Goal: Navigation & Orientation: Find specific page/section

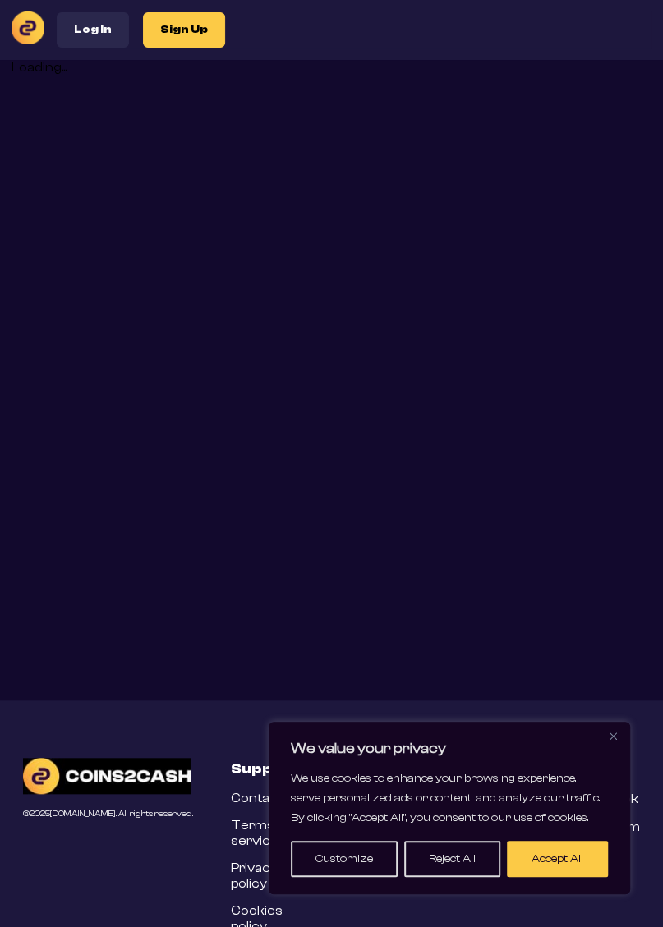
click at [610, 736] on img "Close" at bounding box center [613, 736] width 7 height 7
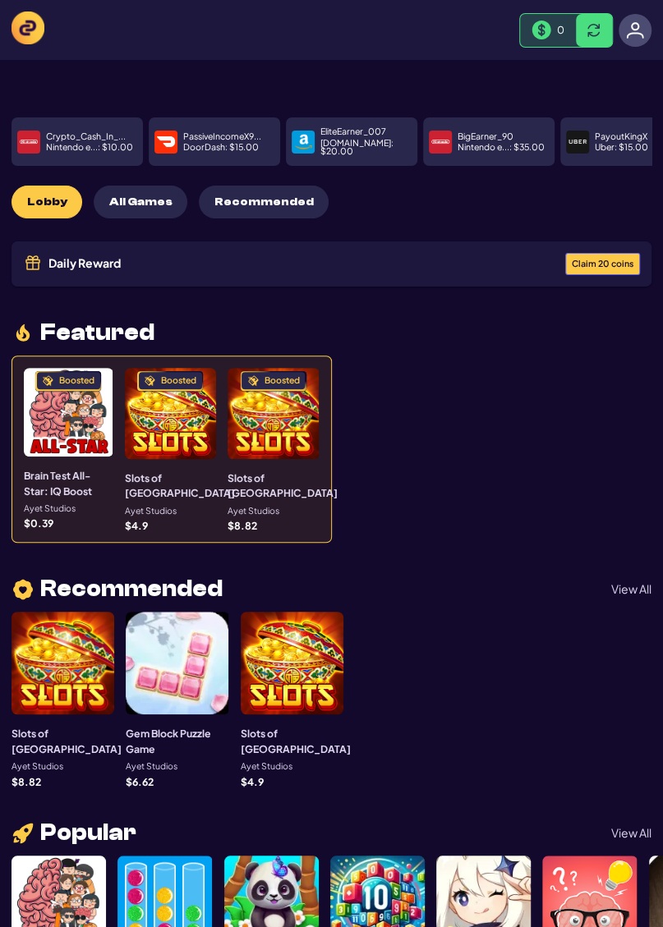
click at [604, 253] on button "Claim 20 coins" at bounding box center [602, 264] width 75 height 22
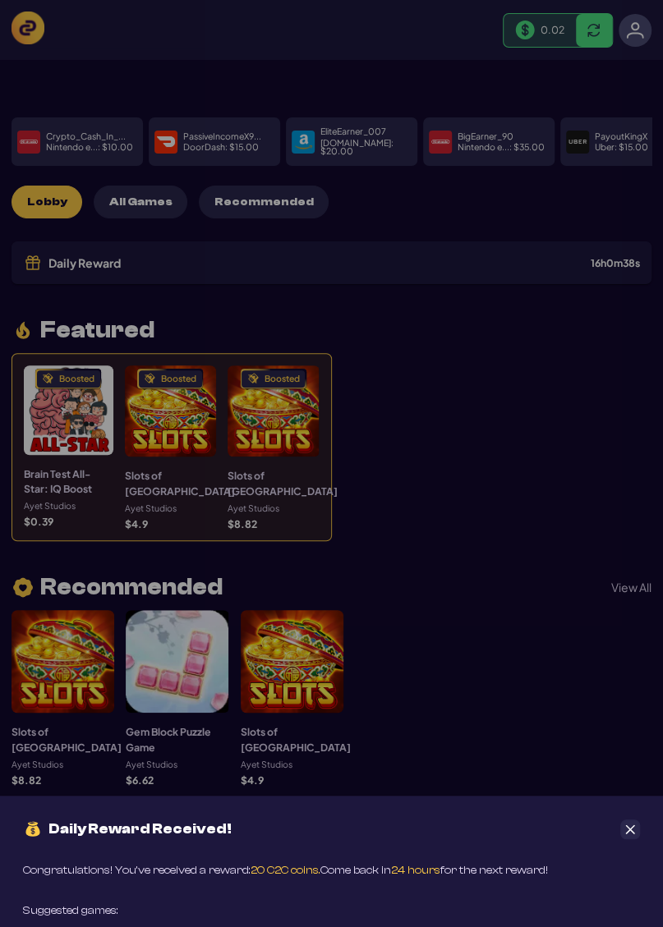
click at [629, 829] on icon "Close" at bounding box center [630, 829] width 9 height 9
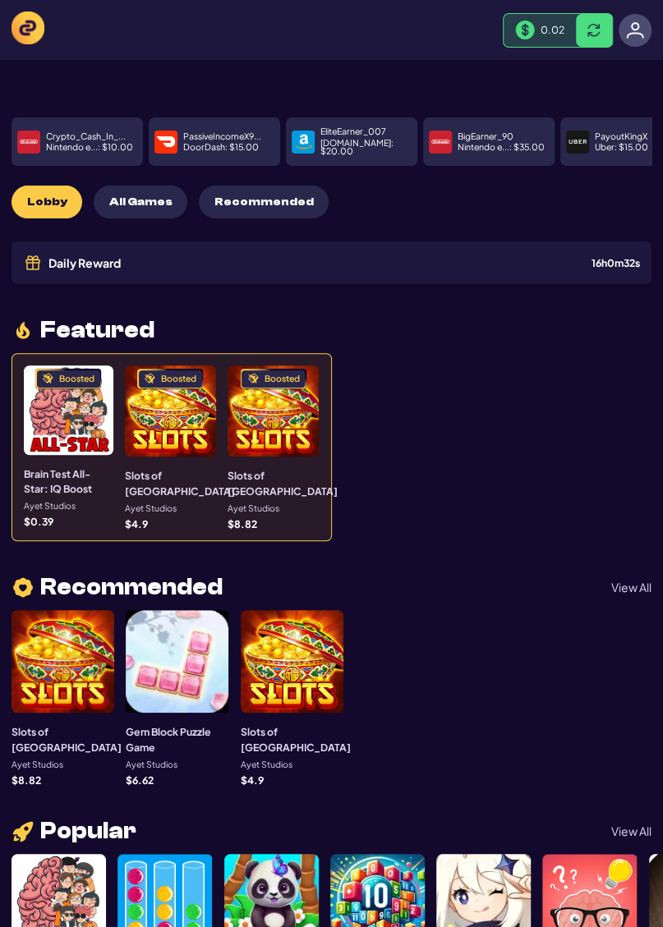
click at [246, 196] on span "Recommended" at bounding box center [263, 203] width 99 height 14
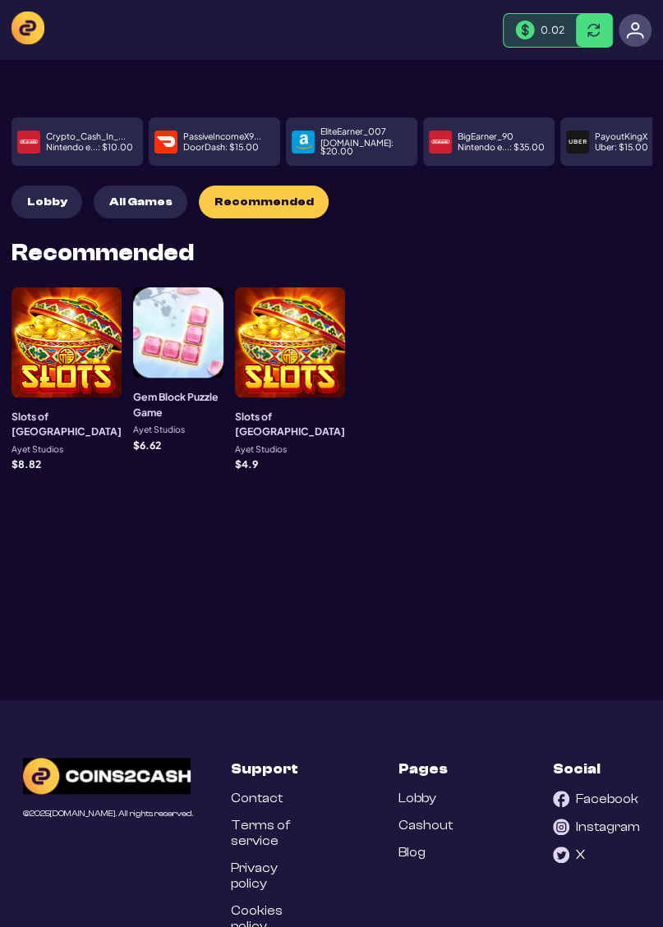
click at [131, 196] on span "All Games" at bounding box center [140, 203] width 63 height 14
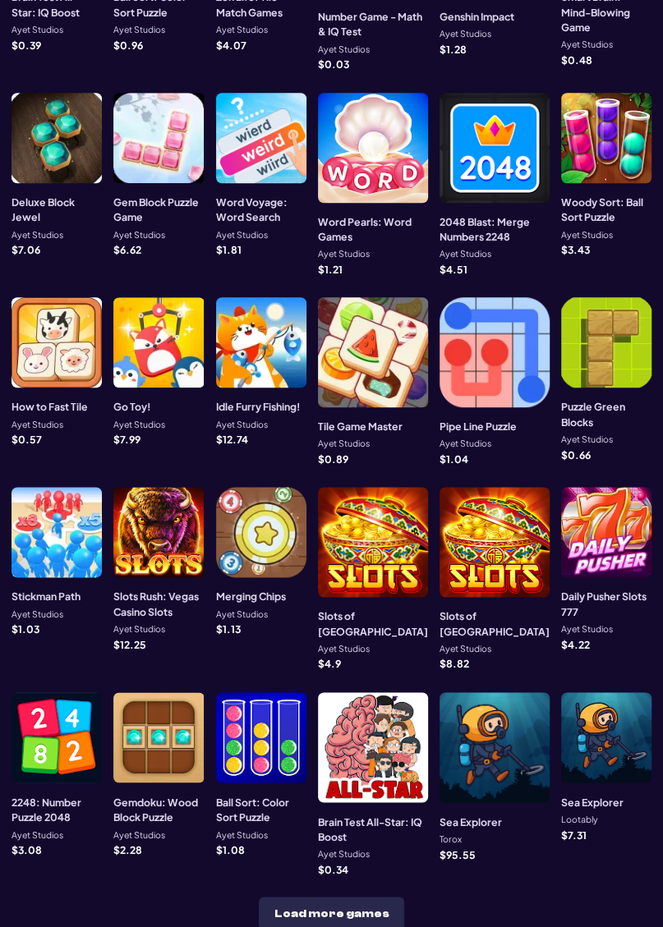
scroll to position [414, 0]
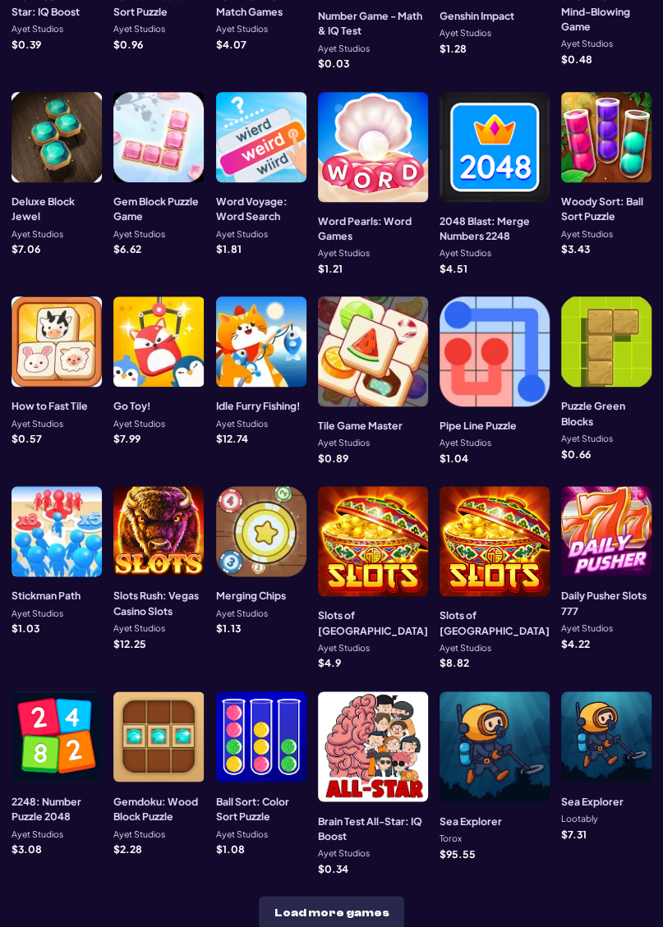
click at [323, 896] on button "Load more games" at bounding box center [331, 912] width 145 height 33
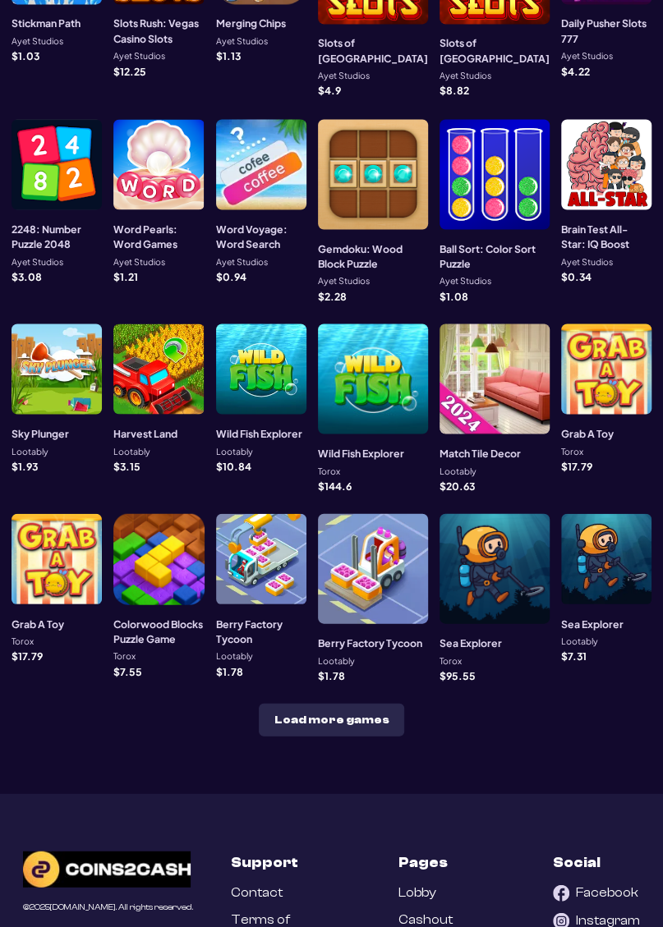
scroll to position [997, 0]
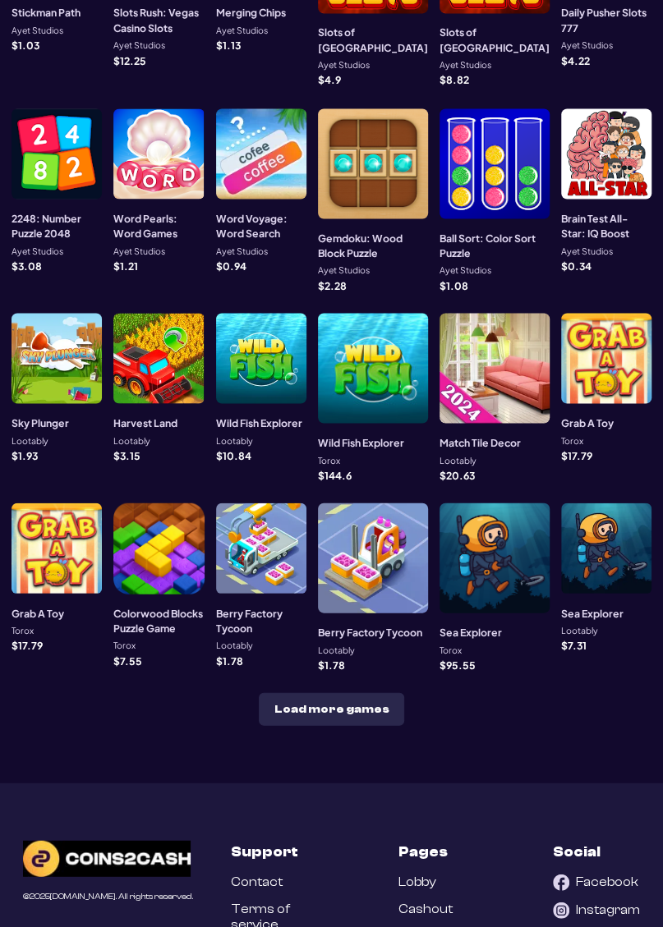
click at [48, 503] on div at bounding box center [57, 548] width 90 height 90
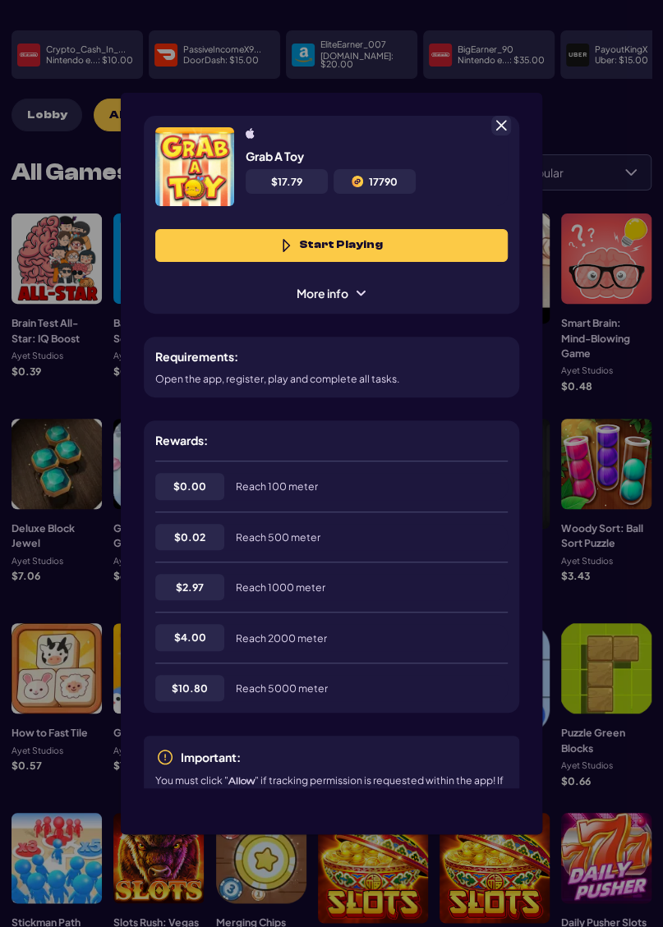
scroll to position [82, 0]
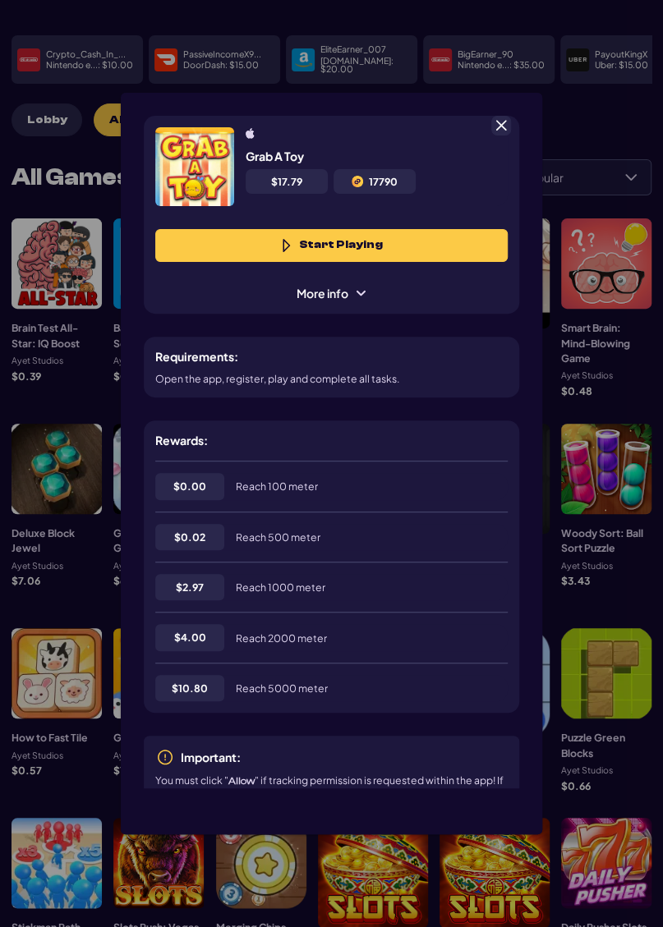
click at [501, 133] on span at bounding box center [501, 125] width 15 height 15
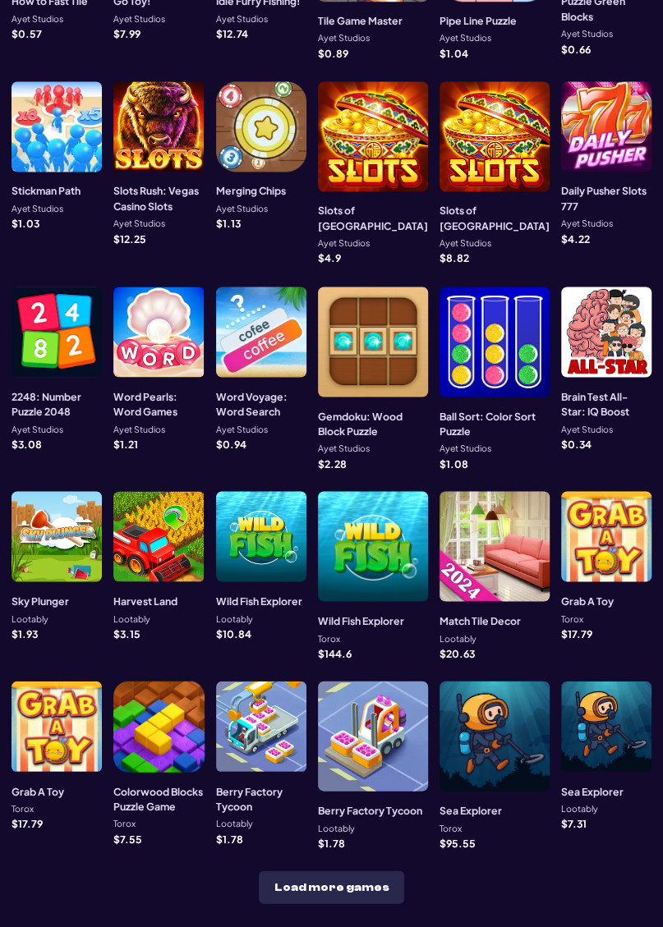
scroll to position [1037, 0]
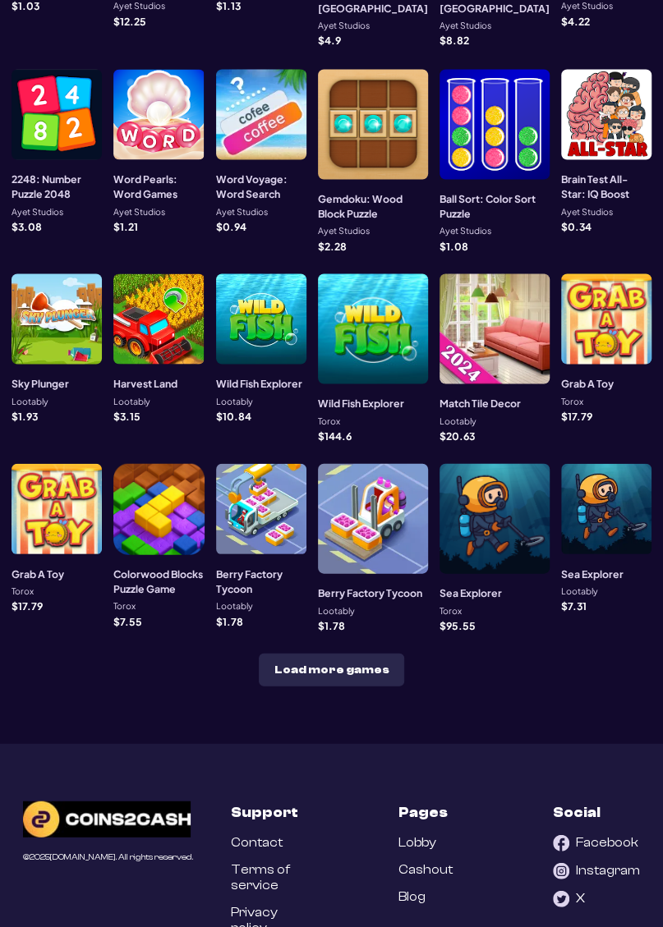
click at [347, 653] on button "Load more games" at bounding box center [331, 669] width 145 height 33
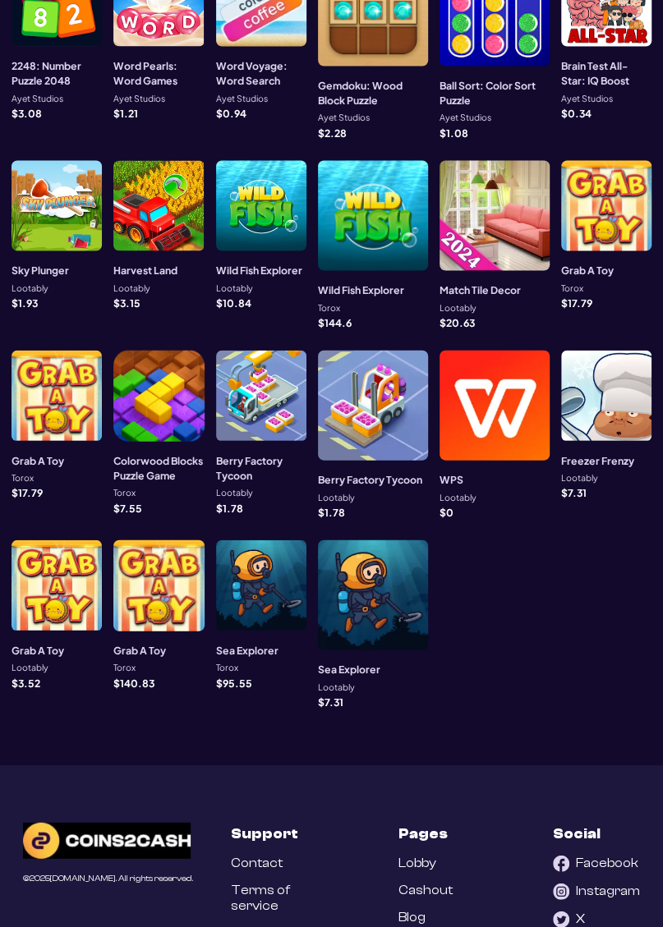
scroll to position [1158, 0]
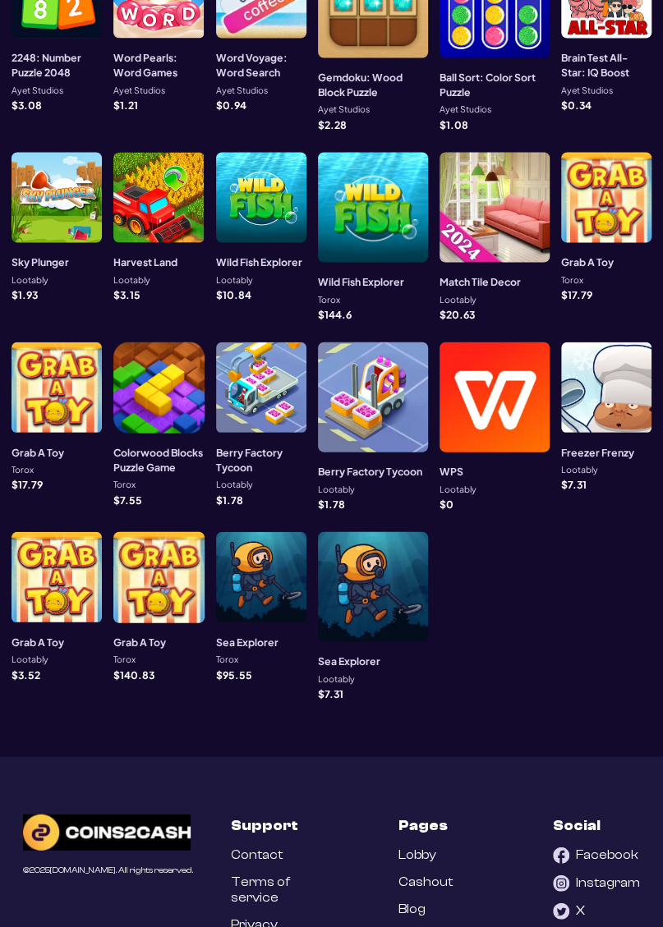
click at [166, 532] on div at bounding box center [158, 577] width 90 height 90
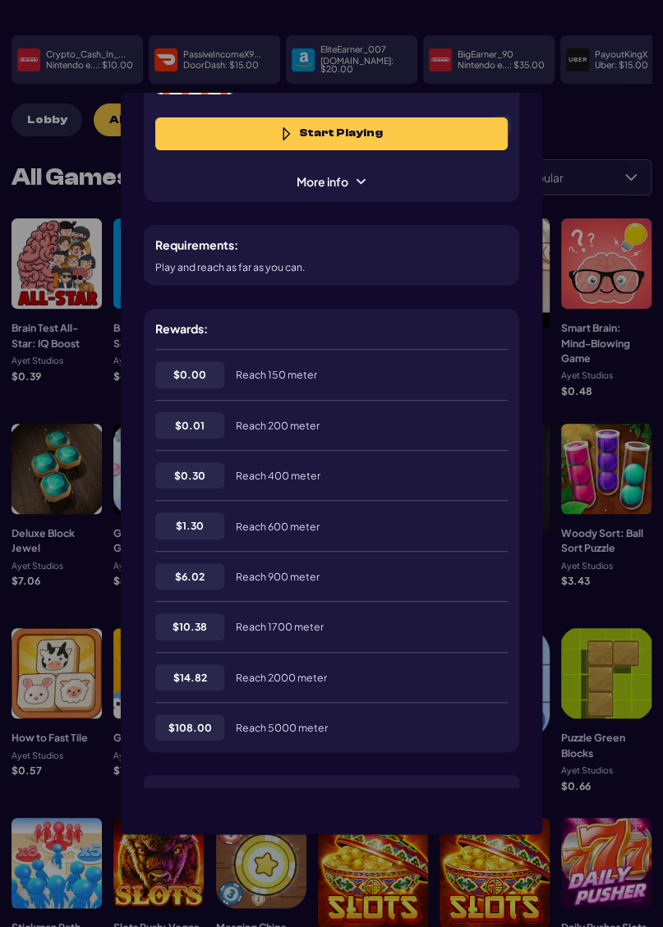
scroll to position [0, 0]
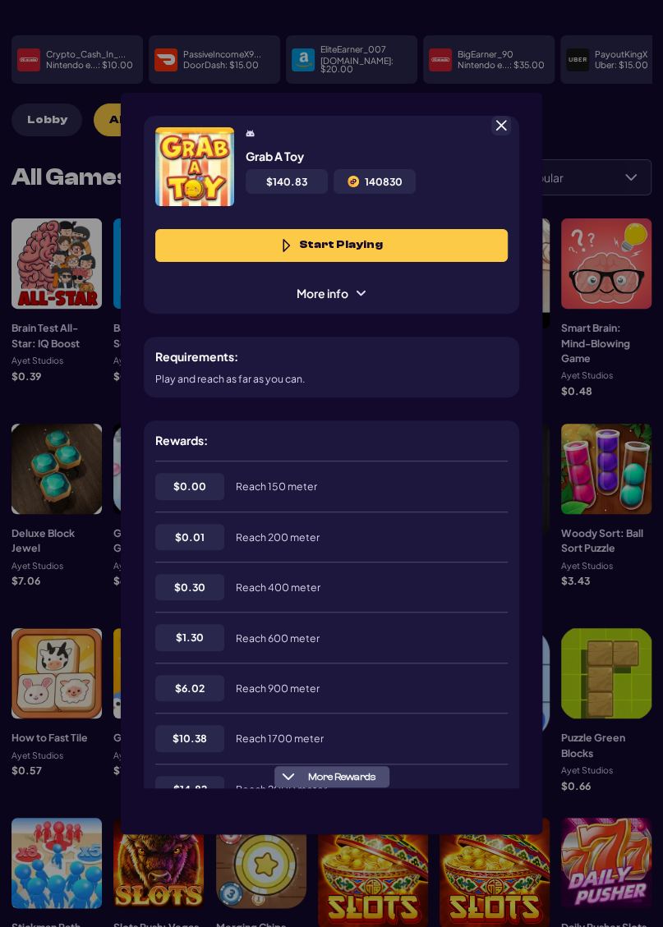
click at [497, 133] on span at bounding box center [501, 125] width 15 height 15
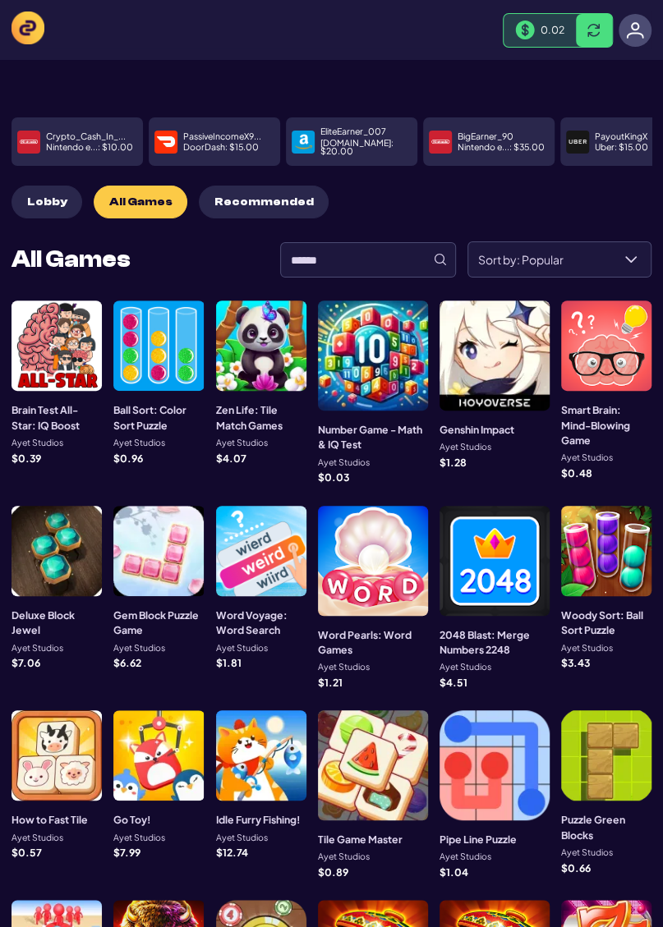
click at [645, 34] on div at bounding box center [635, 30] width 33 height 33
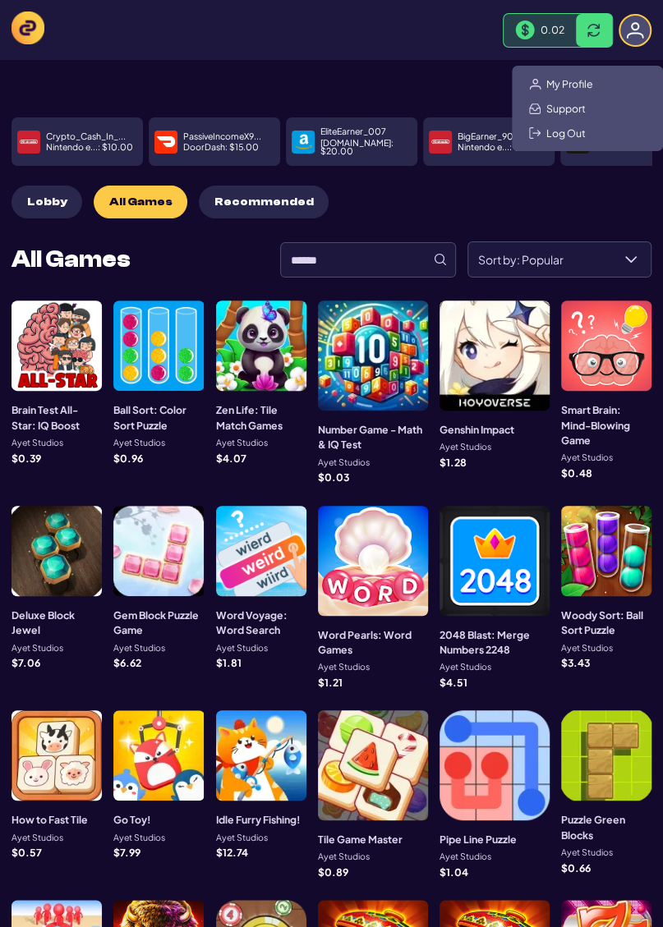
click at [28, 42] on img at bounding box center [28, 28] width 33 height 33
click at [31, 42] on img at bounding box center [28, 28] width 33 height 33
click at [43, 196] on span "Lobby" at bounding box center [47, 203] width 40 height 14
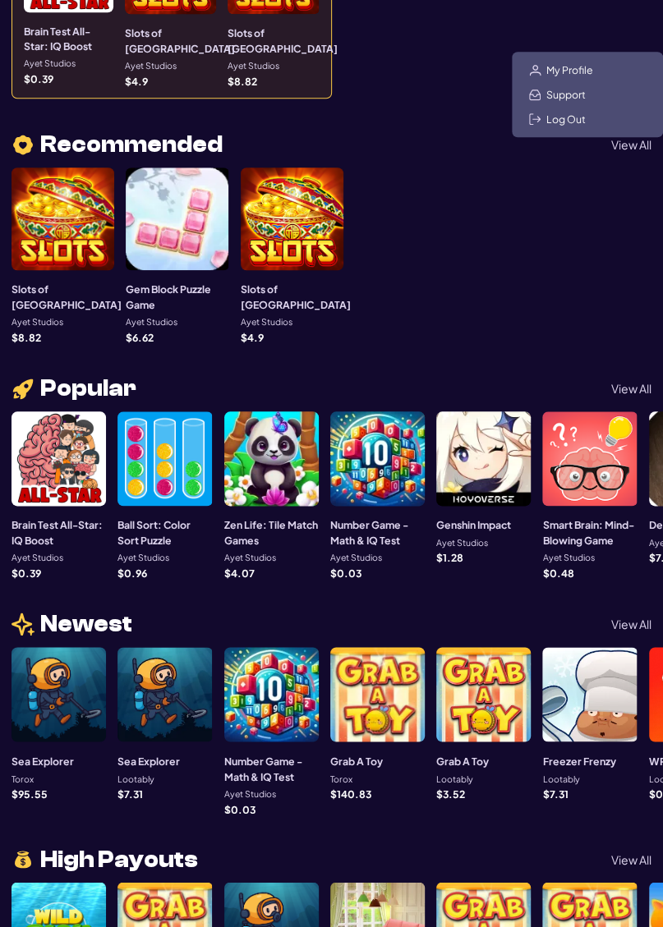
scroll to position [447, 0]
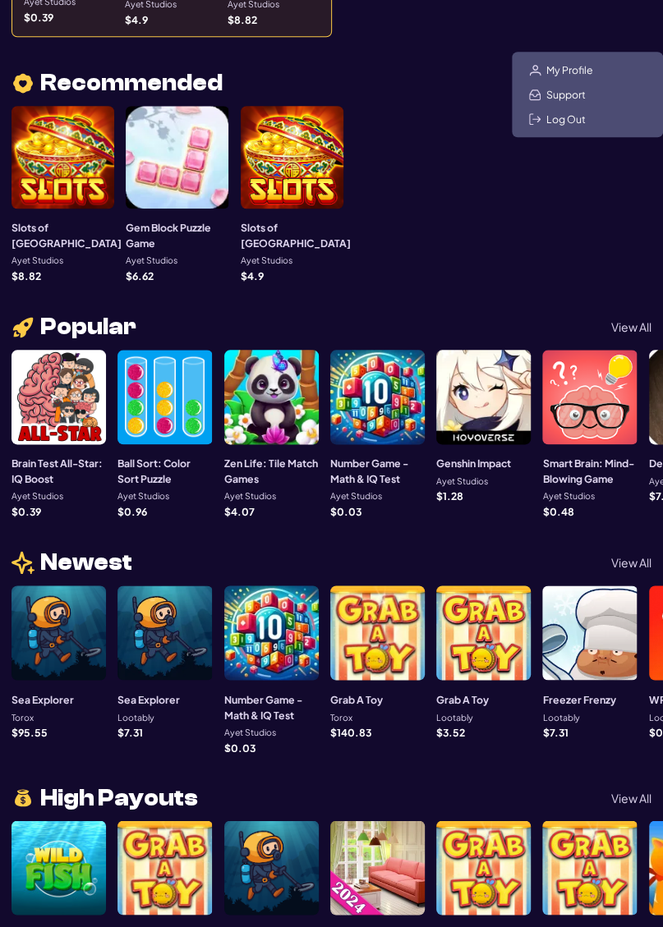
click at [50, 642] on div at bounding box center [59, 633] width 94 height 94
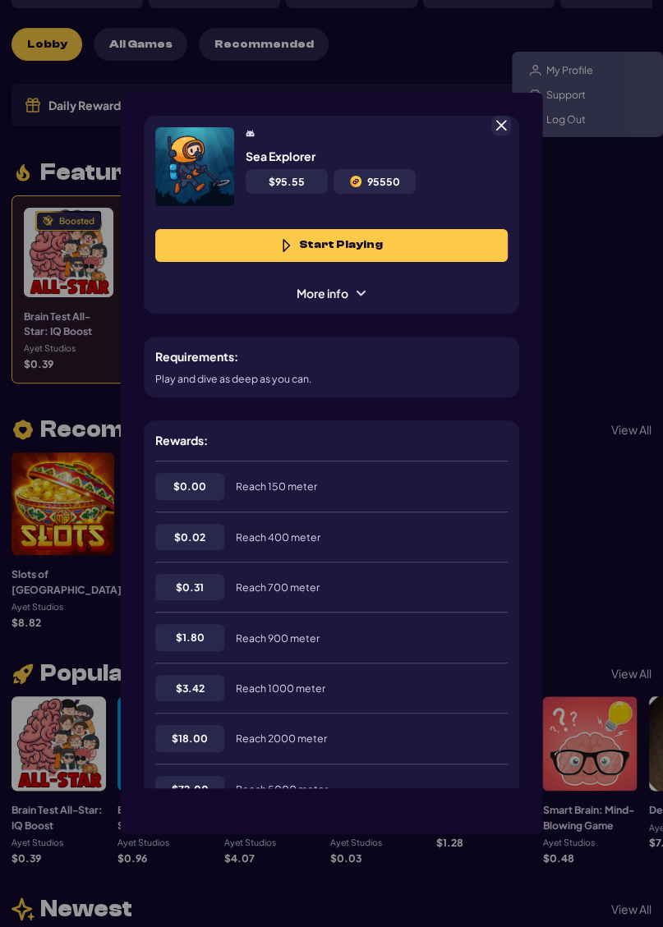
scroll to position [82, 0]
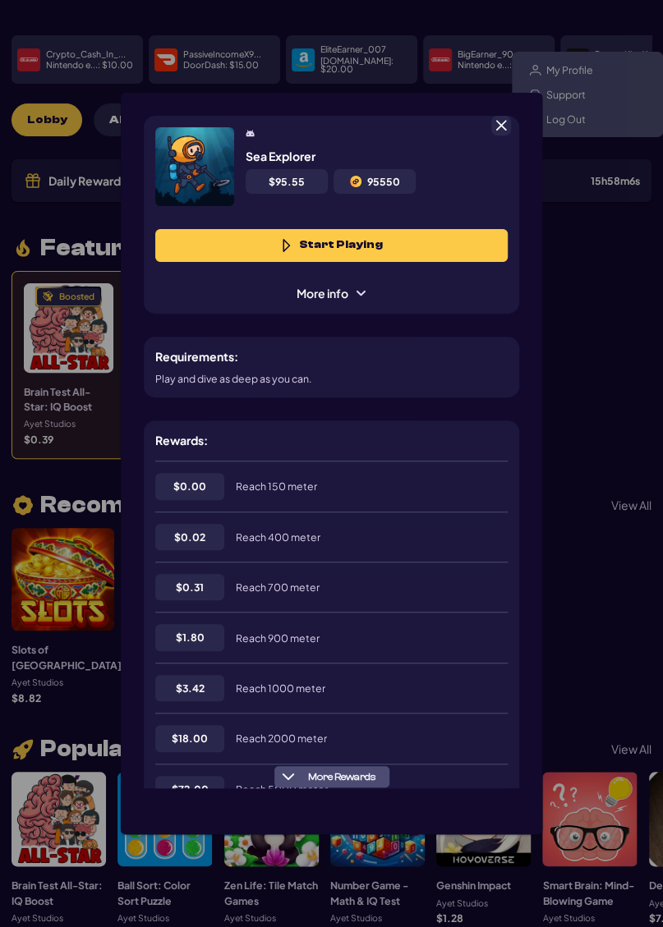
click at [507, 133] on span at bounding box center [501, 125] width 15 height 15
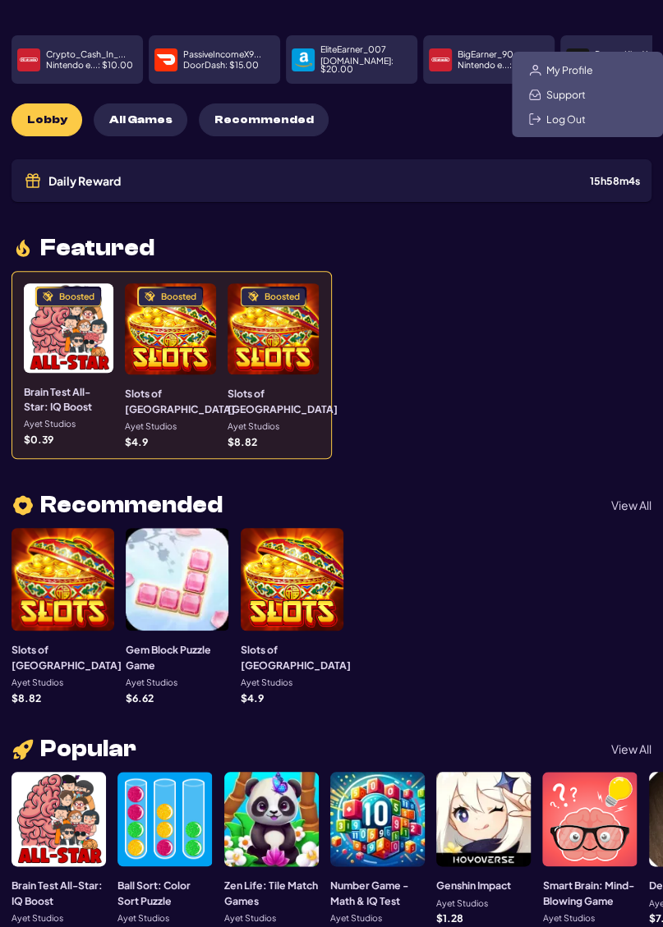
click at [572, 121] on span "Log Out" at bounding box center [565, 119] width 39 height 13
